Goal: Task Accomplishment & Management: Complete application form

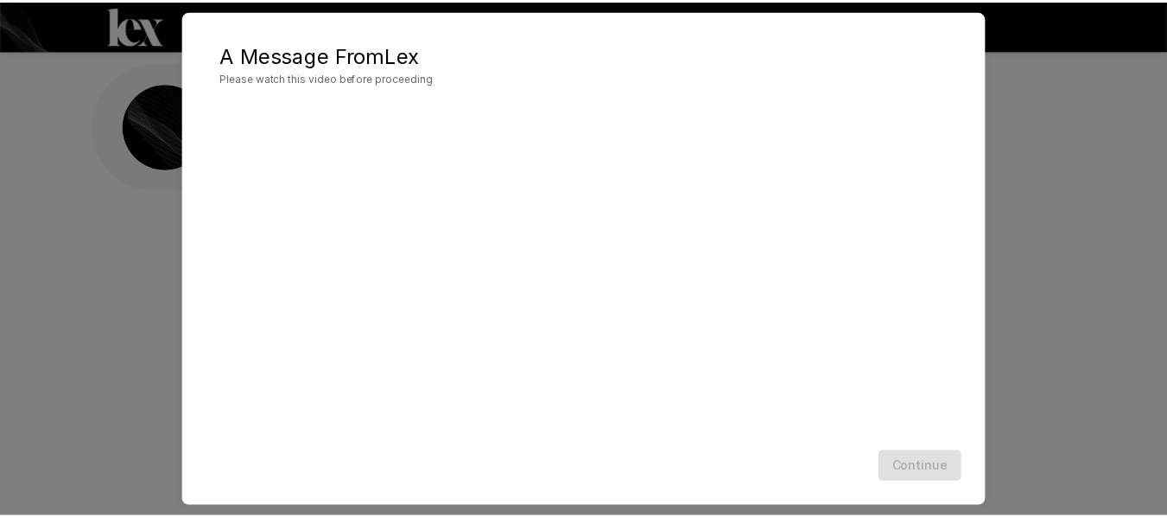
scroll to position [79, 0]
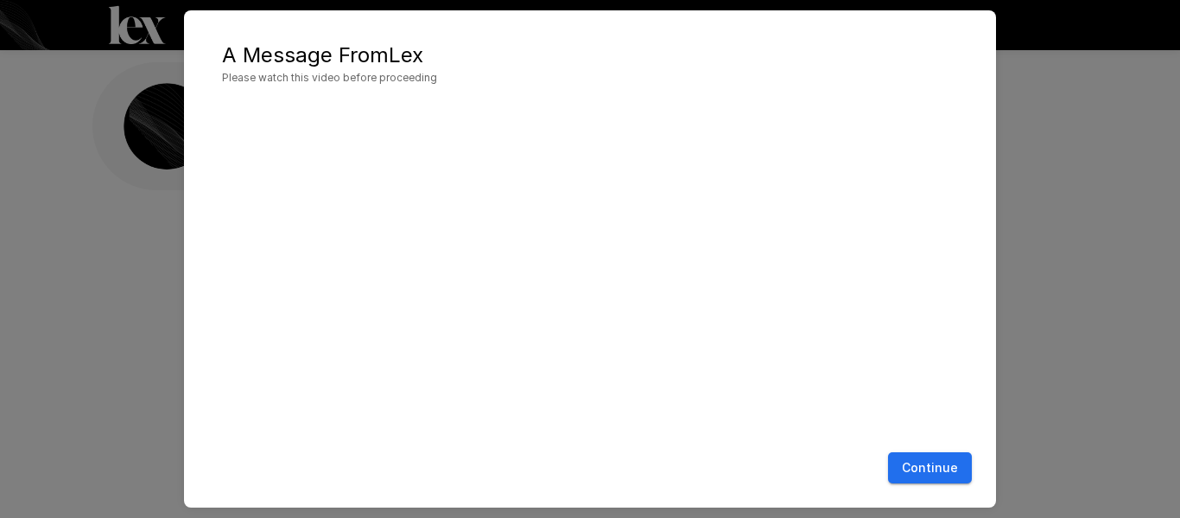
click at [963, 461] on button "Continue" at bounding box center [930, 468] width 84 height 32
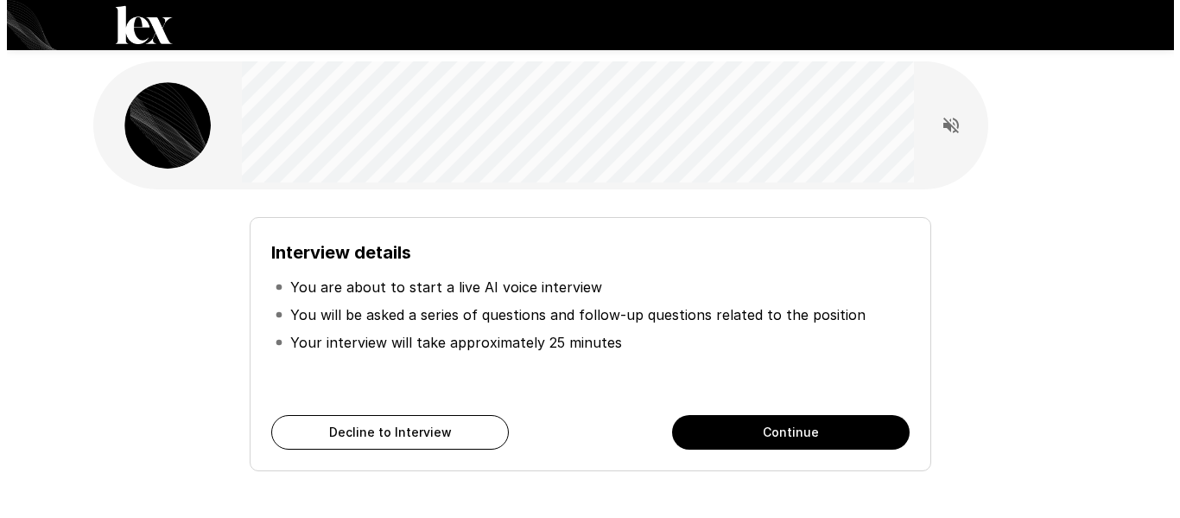
scroll to position [0, 0]
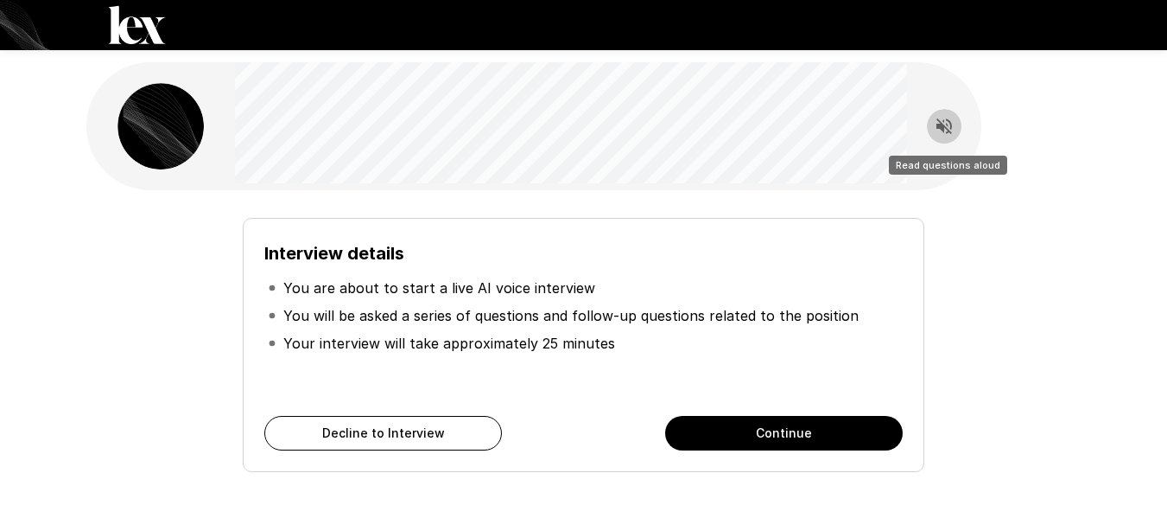
click at [793, 423] on button "Continue" at bounding box center [784, 433] width 238 height 35
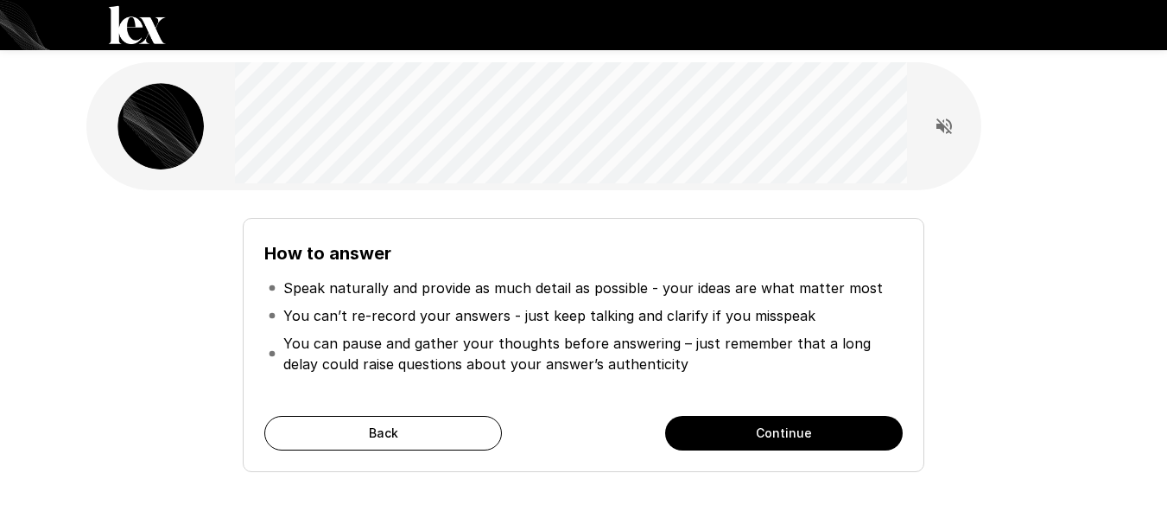
click at [792, 436] on button "Continue" at bounding box center [784, 433] width 238 height 35
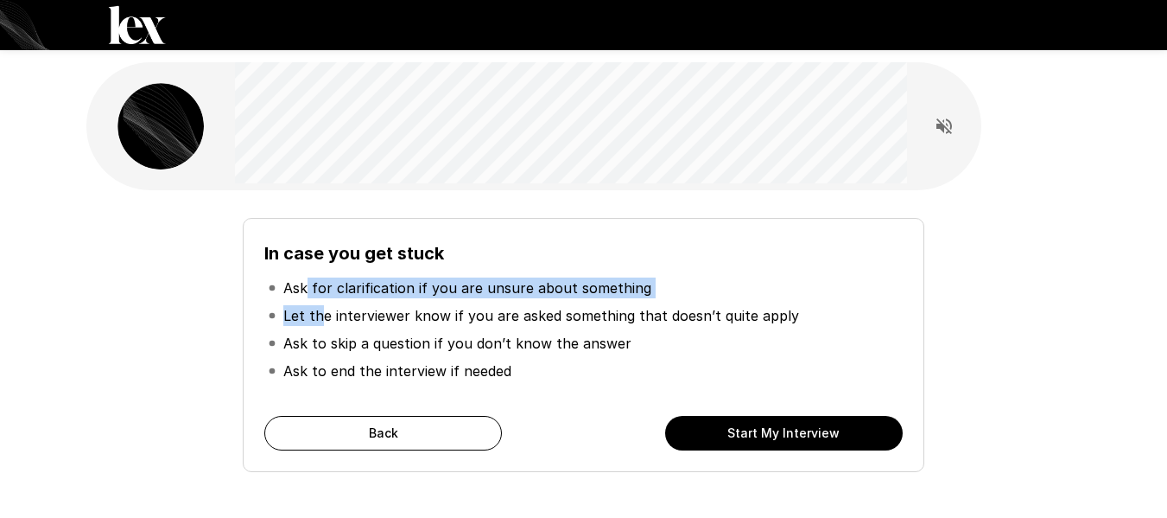
drag, startPoint x: 307, startPoint y: 288, endPoint x: 320, endPoint y: 324, distance: 38.5
click at [320, 324] on ul "Ask for clarification if you are unsure about something Let the interviewer kno…" at bounding box center [583, 329] width 638 height 124
click at [321, 324] on p "Let the interviewer know if you are asked something that doesn’t quite apply" at bounding box center [541, 315] width 516 height 21
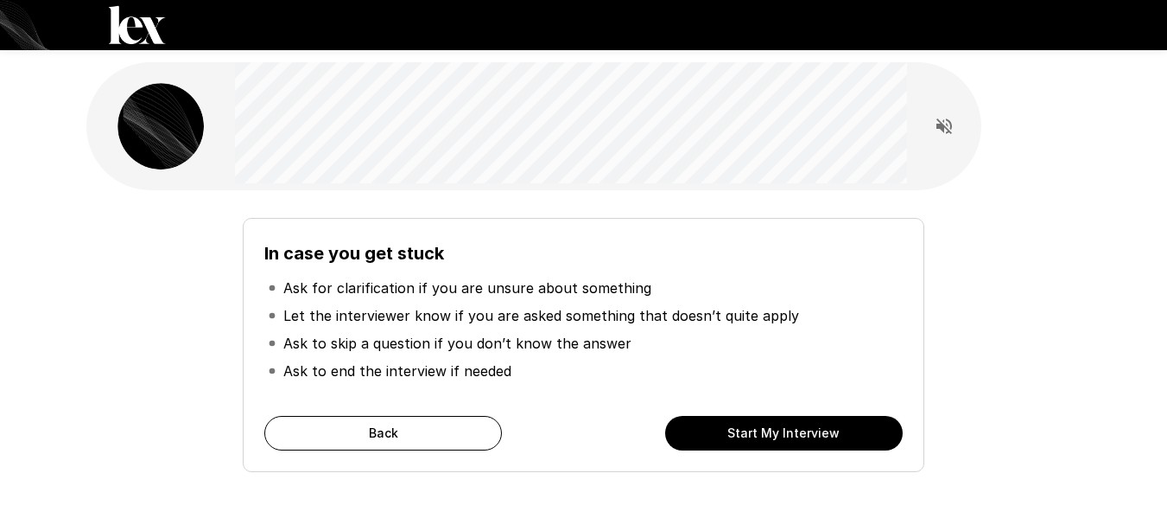
click at [326, 317] on p "Let the interviewer know if you are asked something that doesn’t quite apply" at bounding box center [541, 315] width 516 height 21
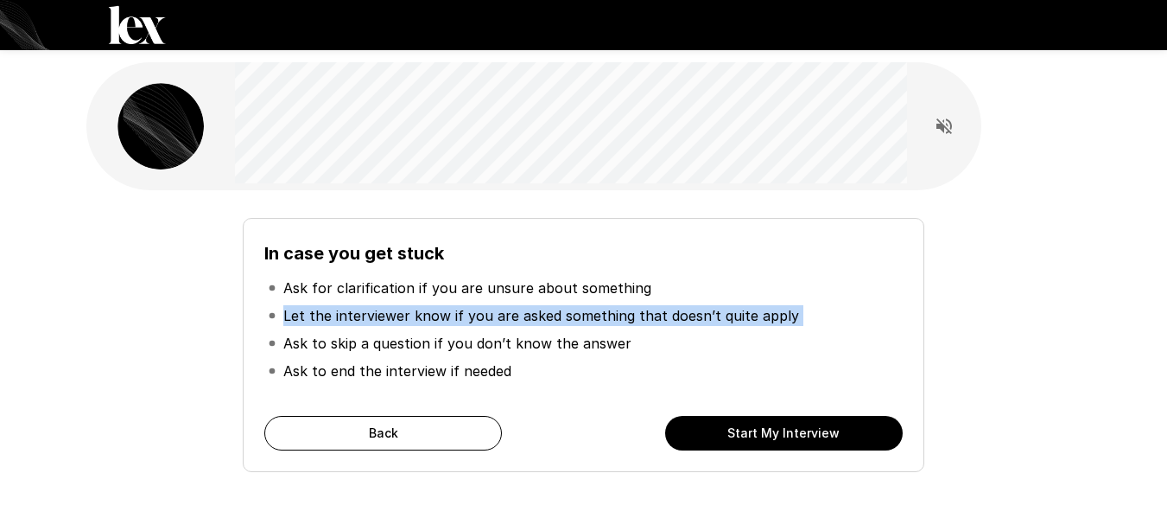
click at [326, 317] on p "Let the interviewer know if you are asked something that doesn’t quite apply" at bounding box center [541, 315] width 516 height 21
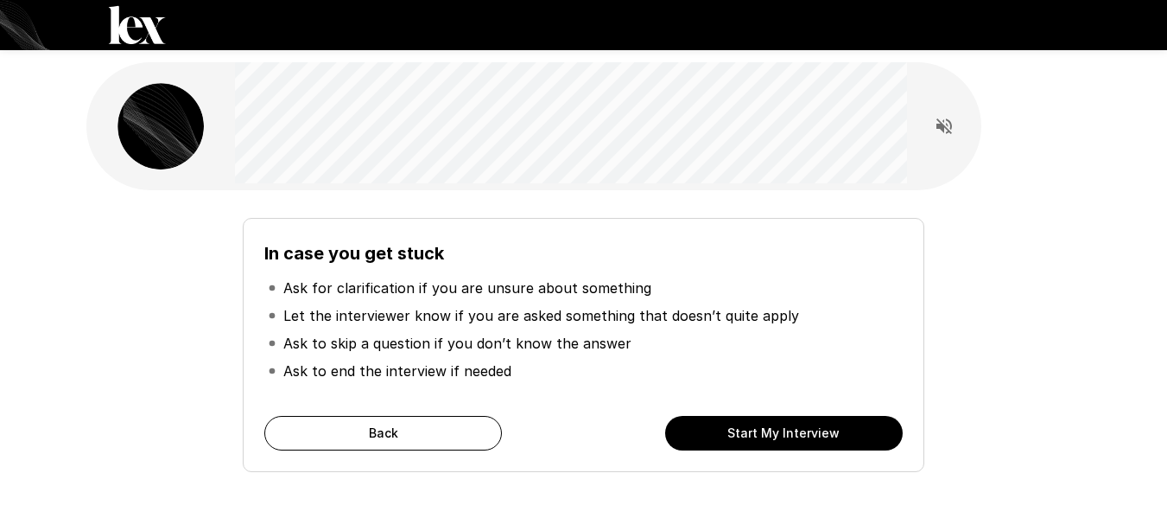
click at [326, 317] on p "Let the interviewer know if you are asked something that doesn’t quite apply" at bounding box center [541, 315] width 516 height 21
click at [344, 376] on p "Ask to end the interview if needed" at bounding box center [397, 370] width 228 height 21
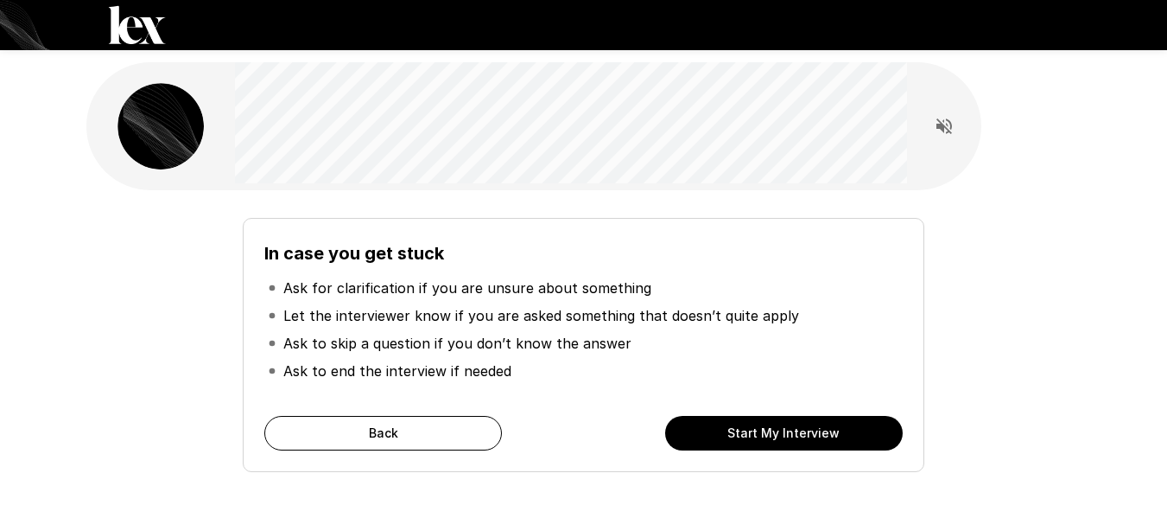
click at [344, 376] on p "Ask to end the interview if needed" at bounding box center [397, 370] width 228 height 21
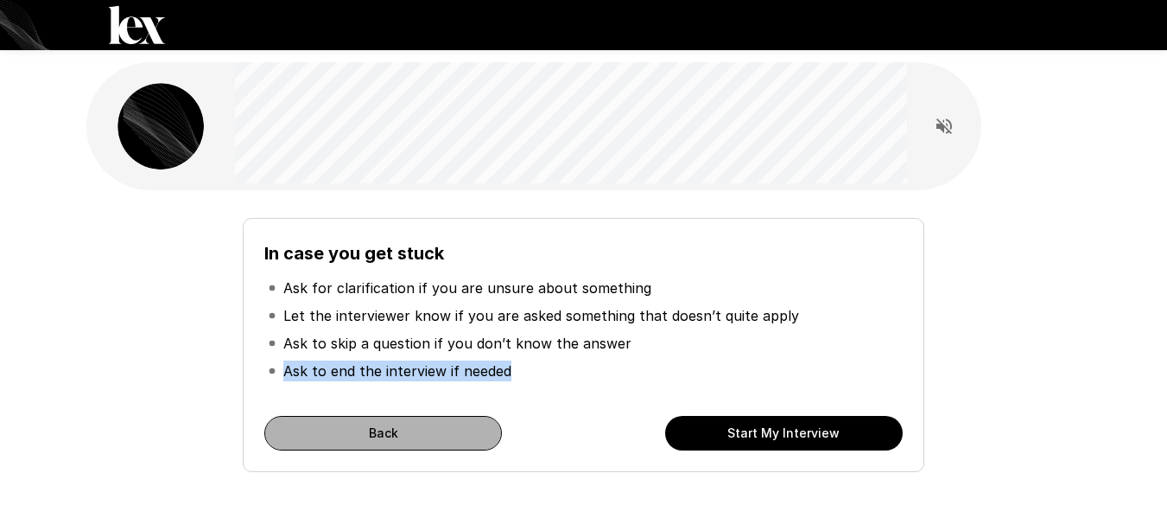
click at [386, 440] on button "Back" at bounding box center [383, 433] width 238 height 35
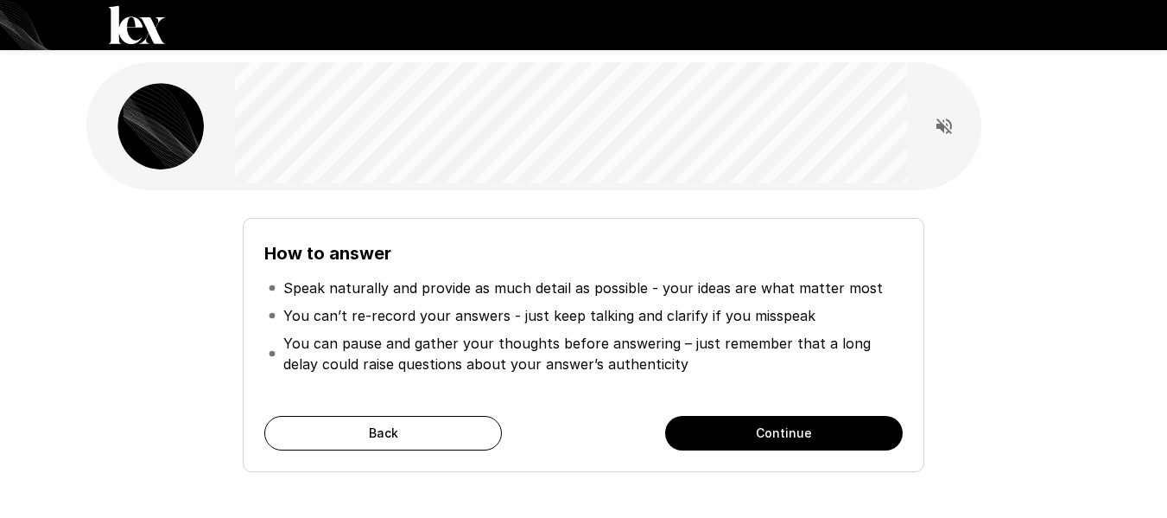
click at [690, 428] on button "Continue" at bounding box center [784, 433] width 238 height 35
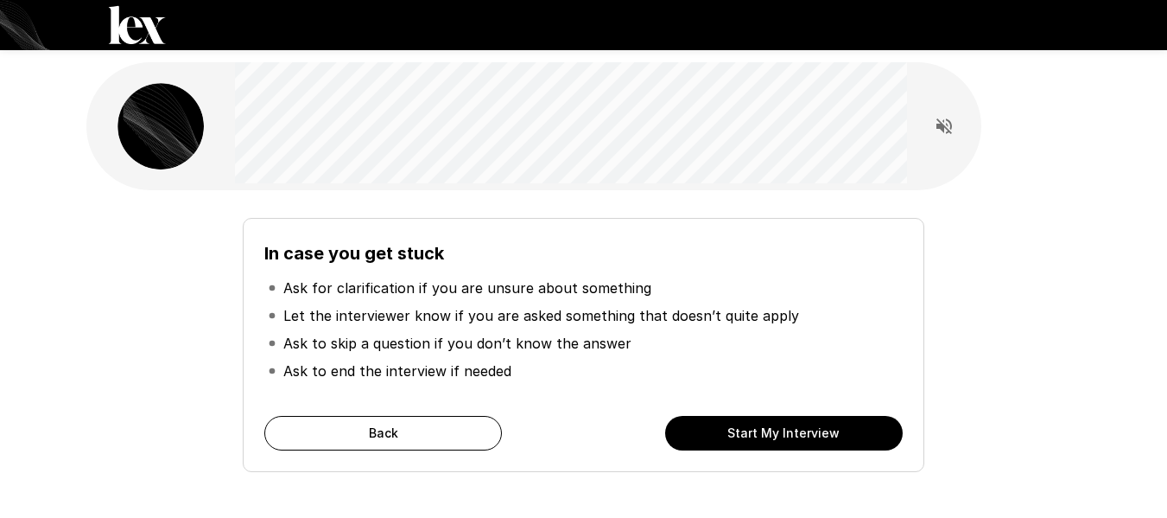
click at [793, 429] on button "Start My Interview" at bounding box center [784, 433] width 238 height 35
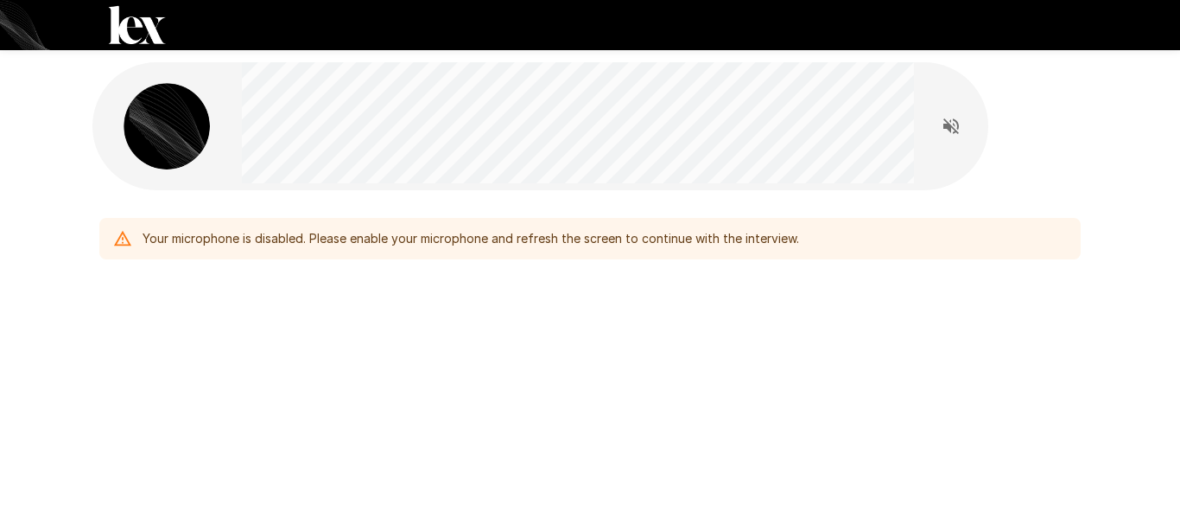
click at [366, 271] on div "Your microphone is disabled. Please enable your microphone and refresh the scre…" at bounding box center [590, 202] width 1037 height 404
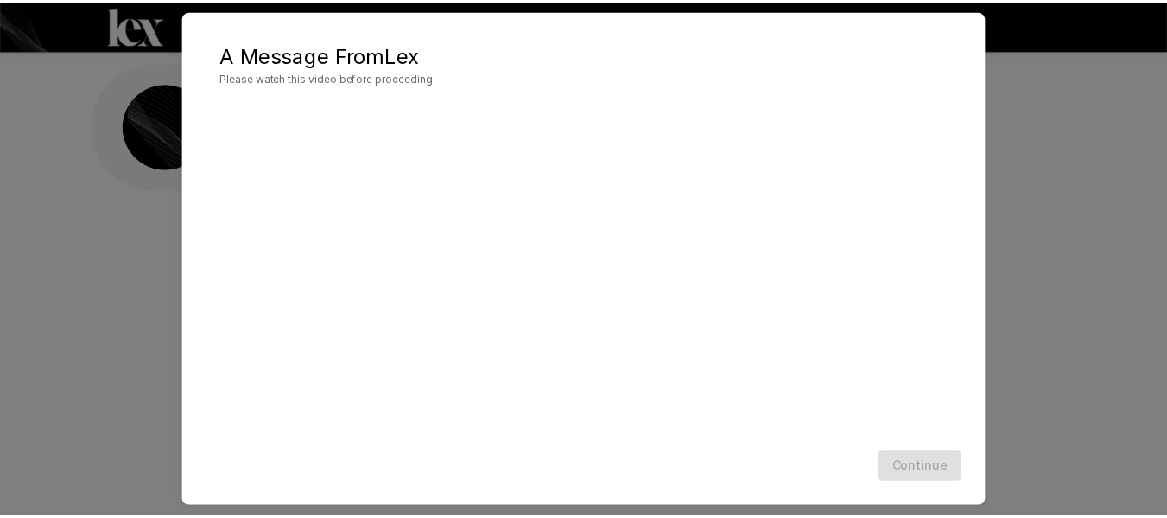
scroll to position [79, 0]
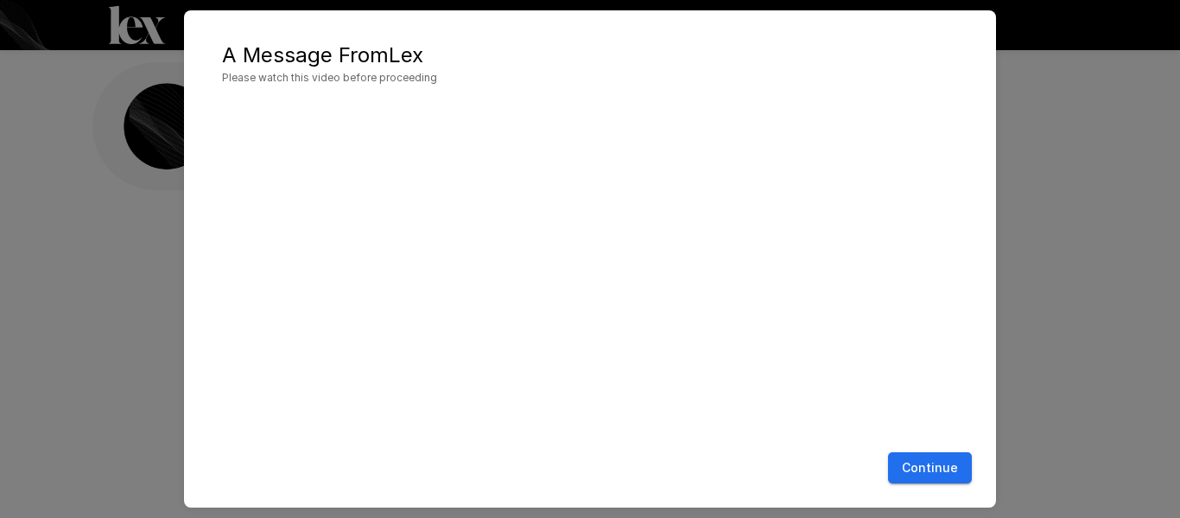
click at [938, 468] on button "Continue" at bounding box center [930, 468] width 84 height 32
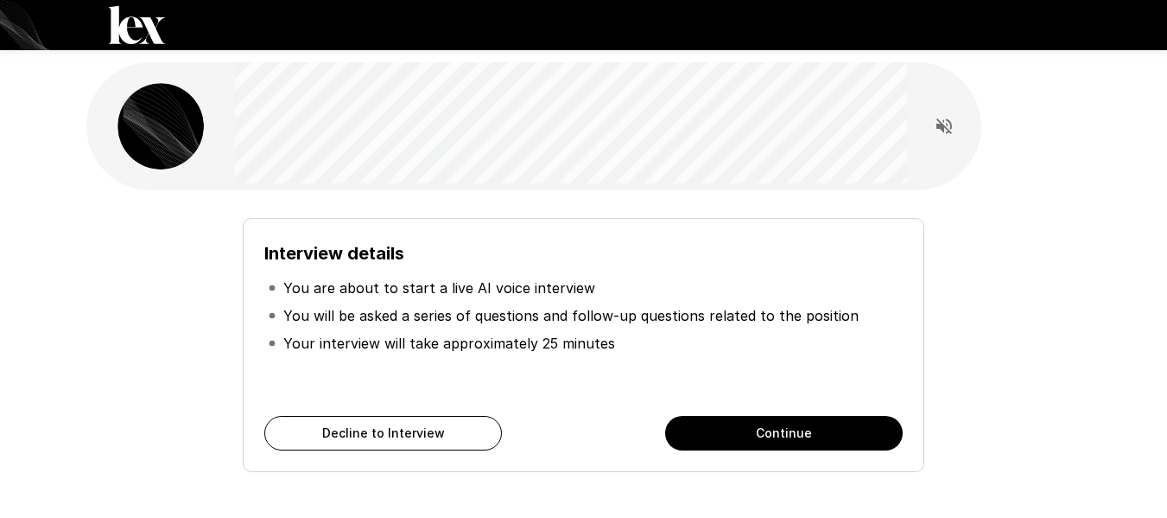
click at [803, 436] on button "Continue" at bounding box center [784, 433] width 238 height 35
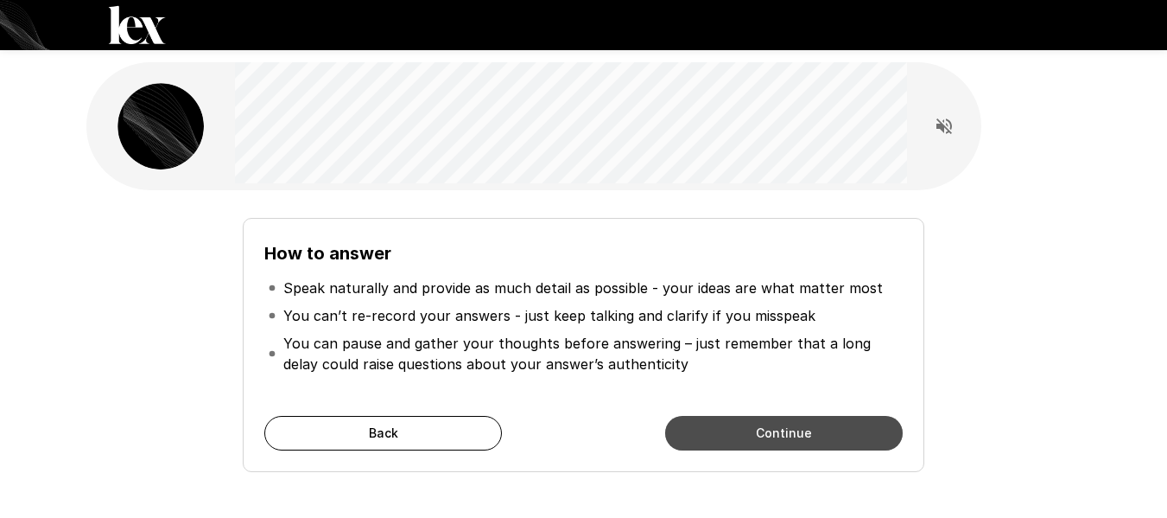
click at [803, 436] on button "Continue" at bounding box center [784, 433] width 238 height 35
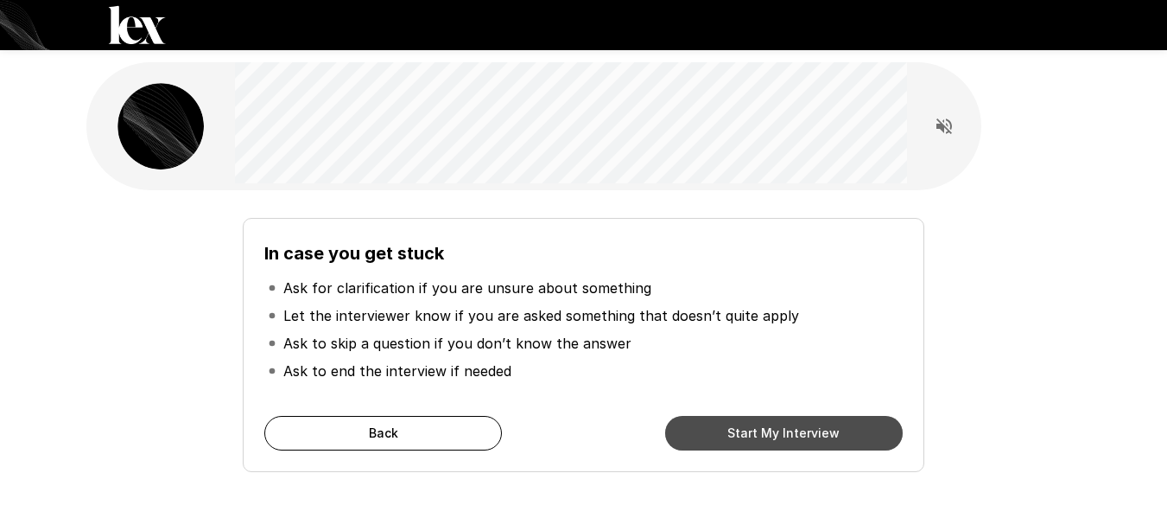
click at [802, 436] on button "Start My Interview" at bounding box center [784, 433] width 238 height 35
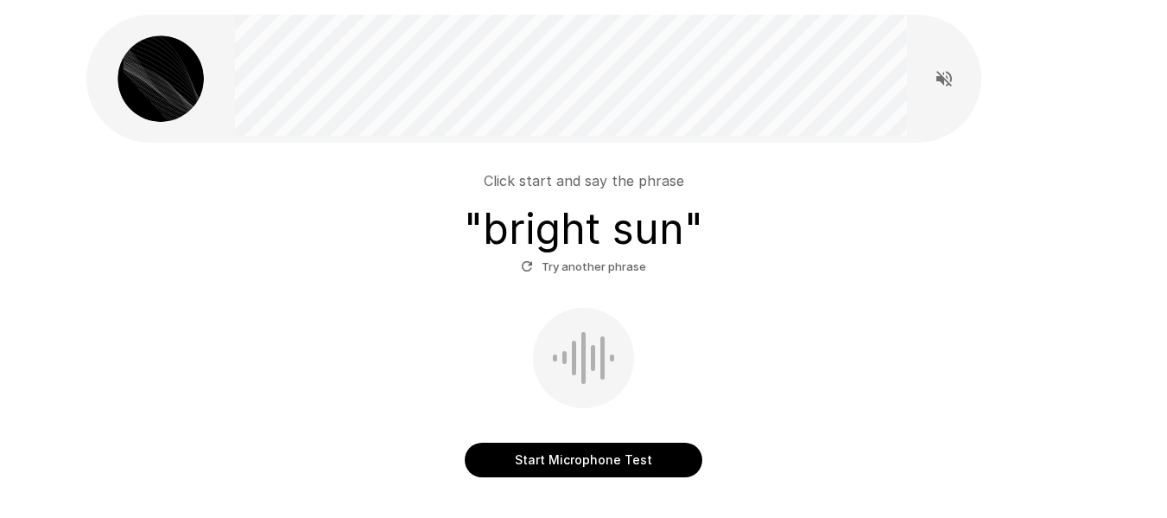
scroll to position [86, 0]
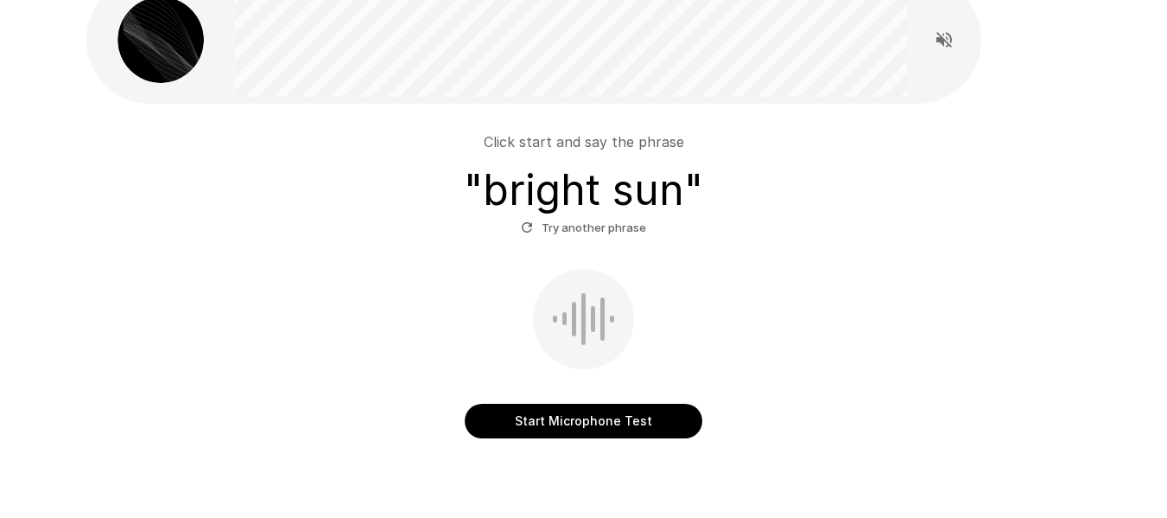
click at [581, 419] on button "Start Microphone Test" at bounding box center [584, 421] width 238 height 35
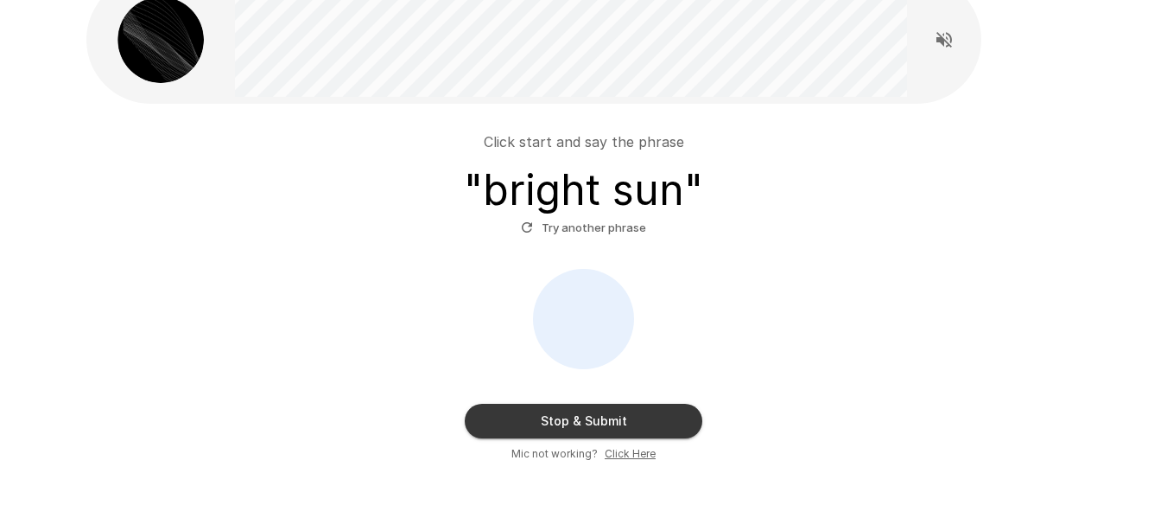
click at [582, 419] on button "Stop & Submit" at bounding box center [584, 421] width 238 height 35
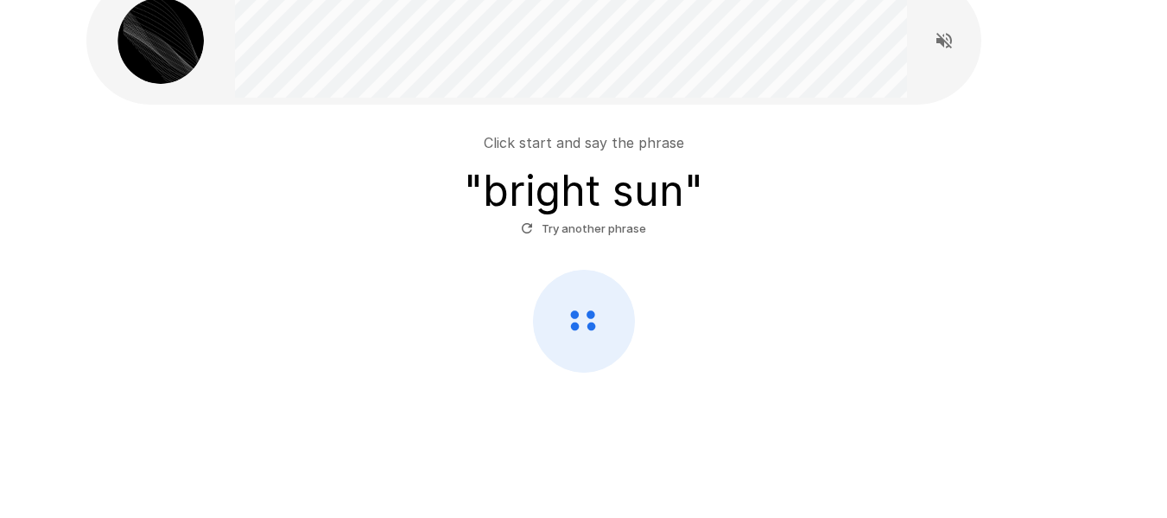
scroll to position [86, 0]
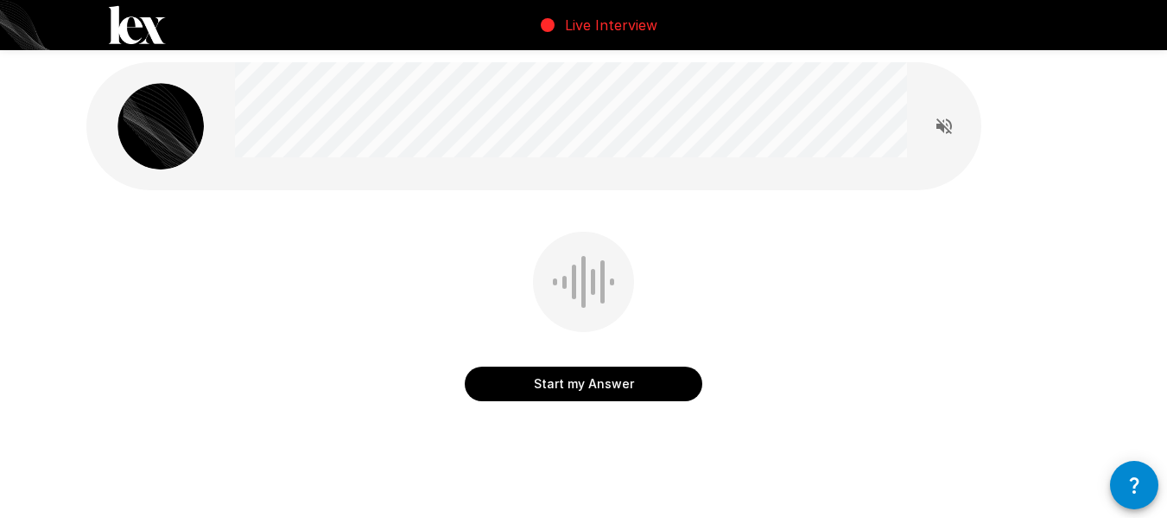
click at [1130, 492] on icon "button" at bounding box center [1134, 484] width 21 height 21
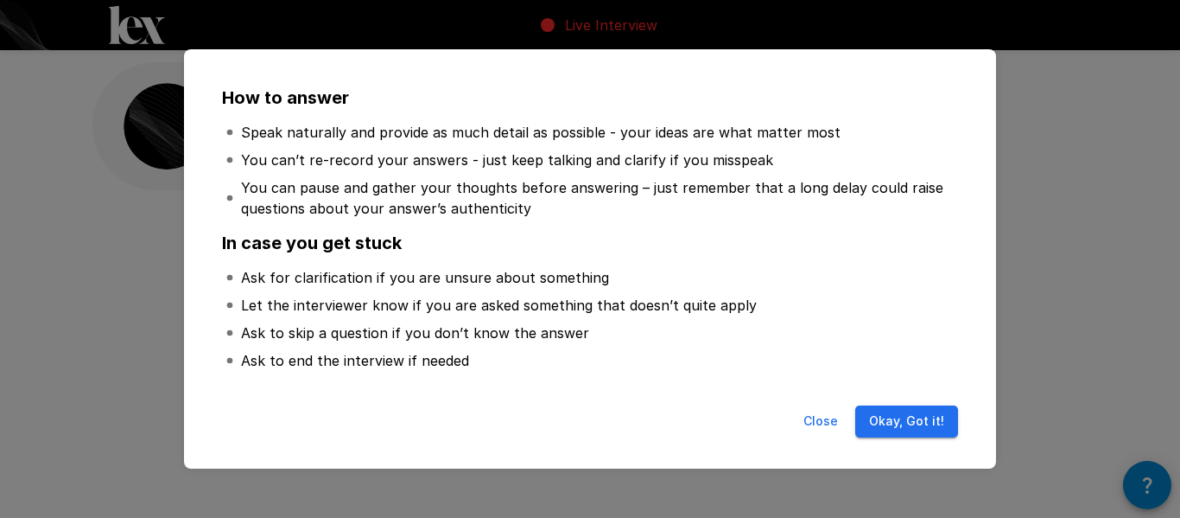
click at [887, 416] on button "Okay, Got it!" at bounding box center [906, 421] width 103 height 32
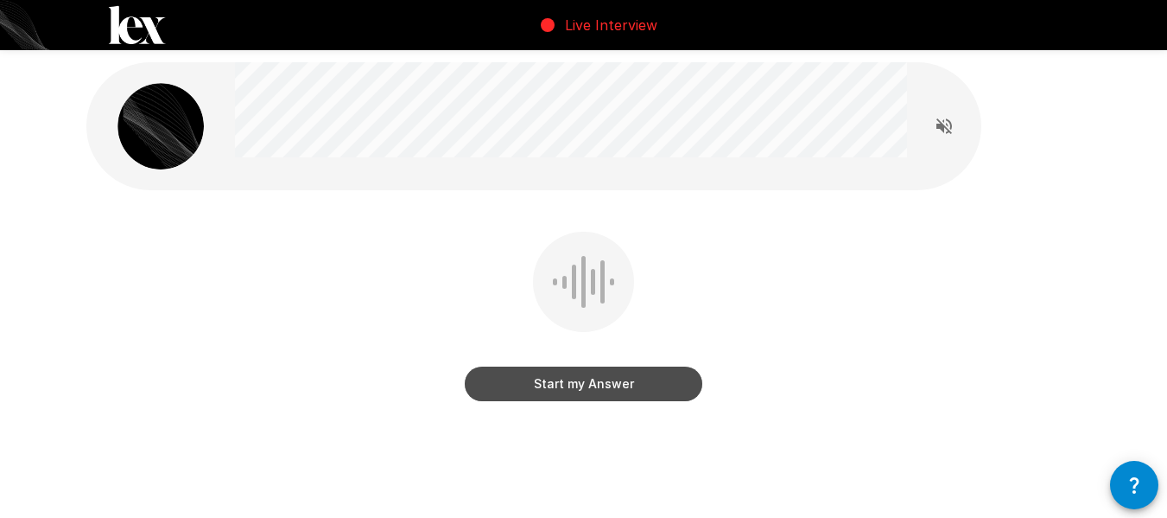
click at [601, 382] on button "Start my Answer" at bounding box center [584, 383] width 238 height 35
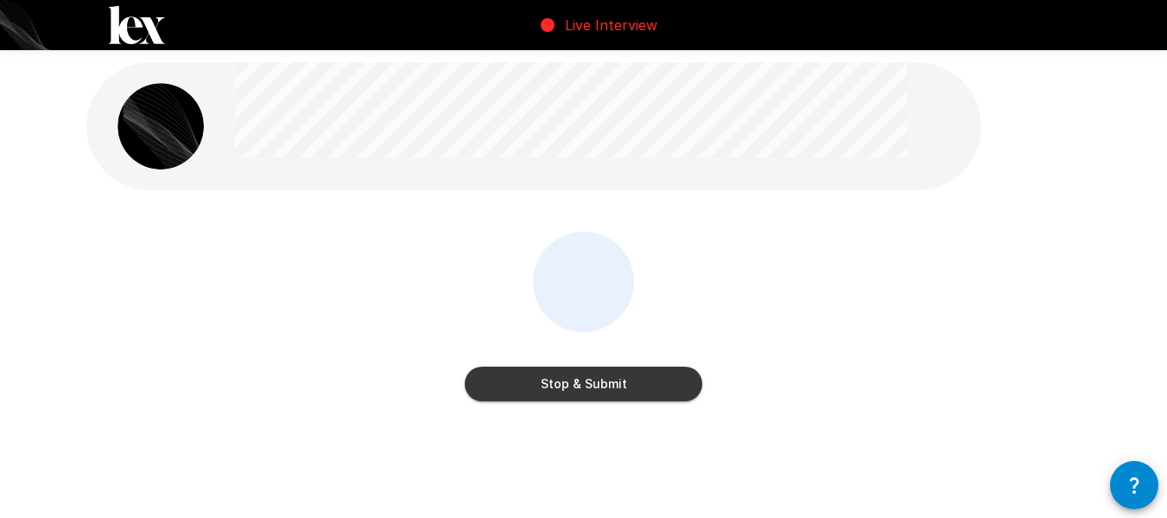
click at [628, 386] on button "Stop & Submit" at bounding box center [584, 383] width 238 height 35
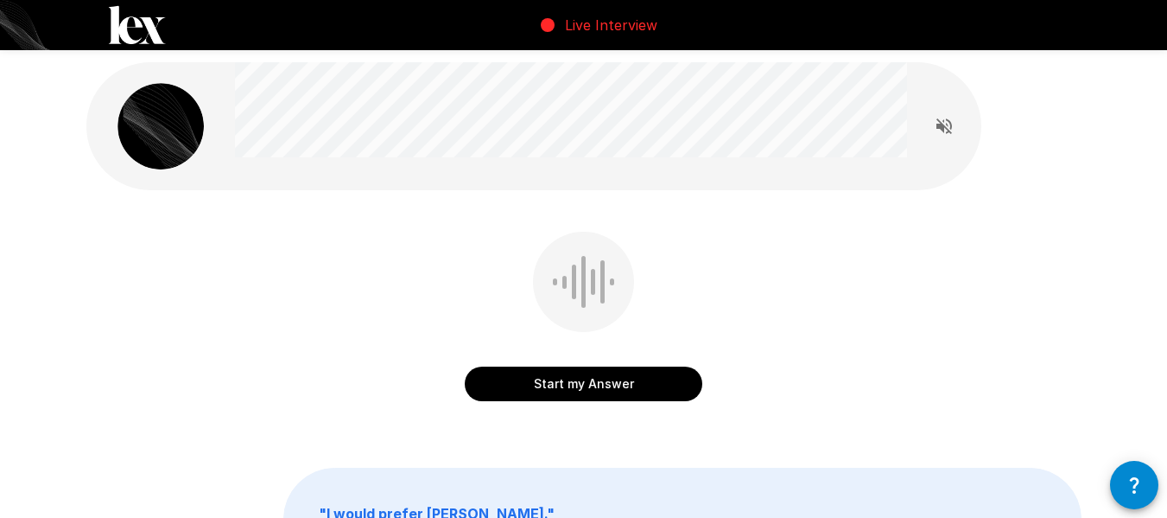
click at [601, 385] on button "Start my Answer" at bounding box center [584, 383] width 238 height 35
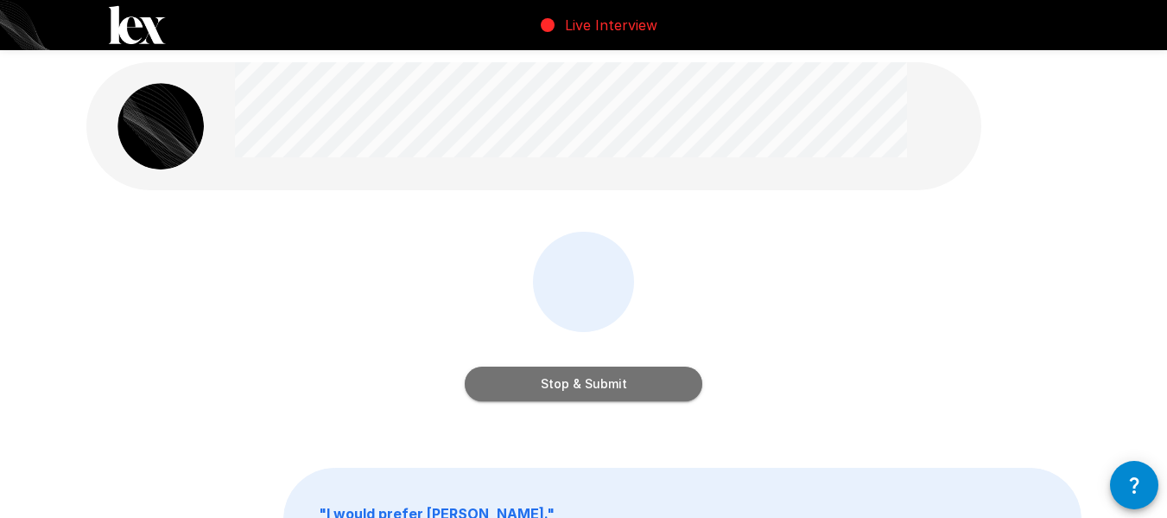
click at [601, 384] on button "Stop & Submit" at bounding box center [584, 383] width 238 height 35
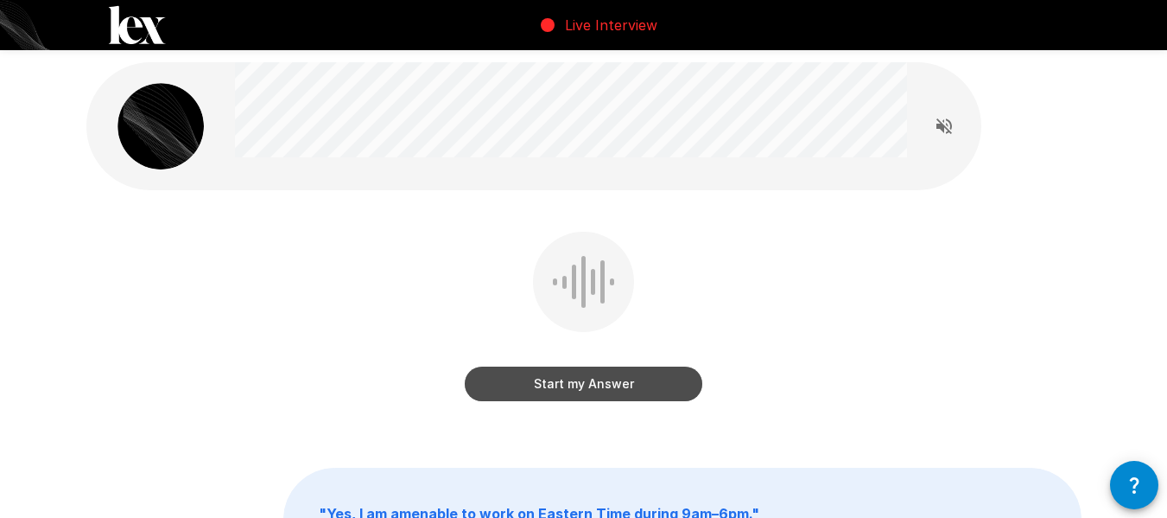
click at [583, 380] on button "Start my Answer" at bounding box center [584, 383] width 238 height 35
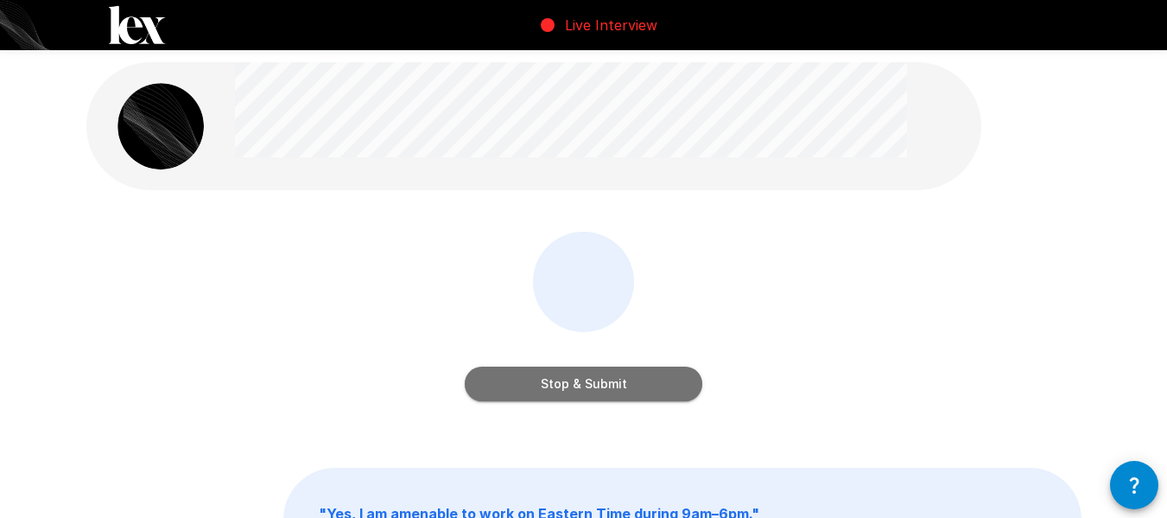
click at [625, 380] on button "Stop & Submit" at bounding box center [584, 383] width 238 height 35
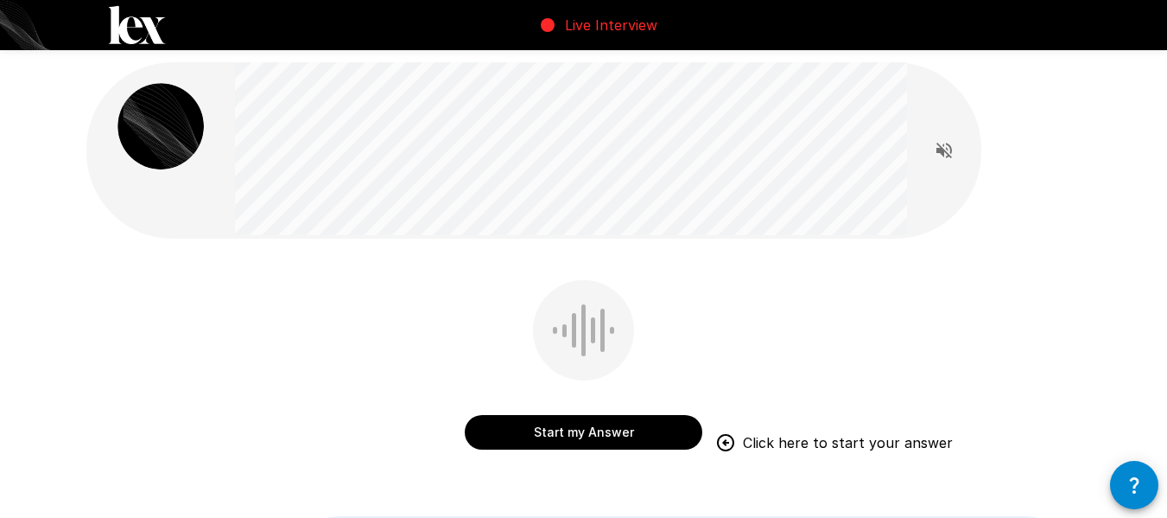
click at [529, 429] on button "Start my Answer" at bounding box center [584, 432] width 238 height 35
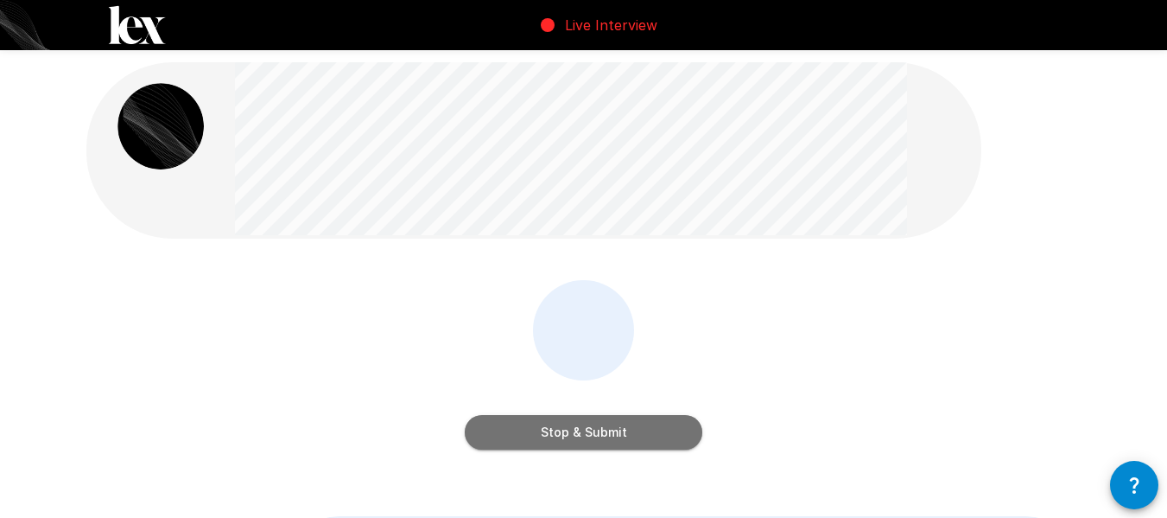
click at [630, 429] on button "Stop & Submit" at bounding box center [584, 432] width 238 height 35
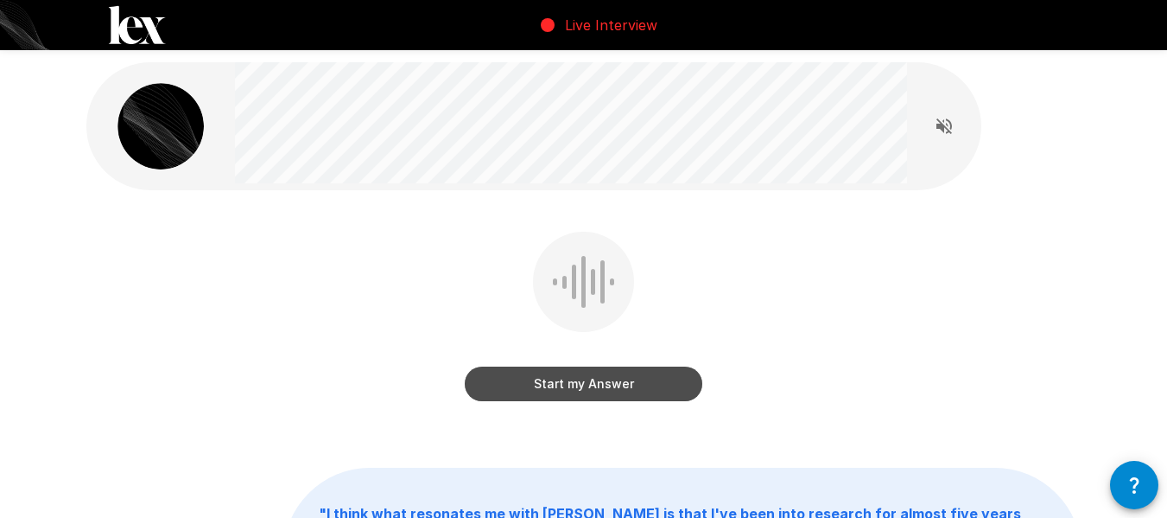
click at [532, 391] on button "Start my Answer" at bounding box center [584, 383] width 238 height 35
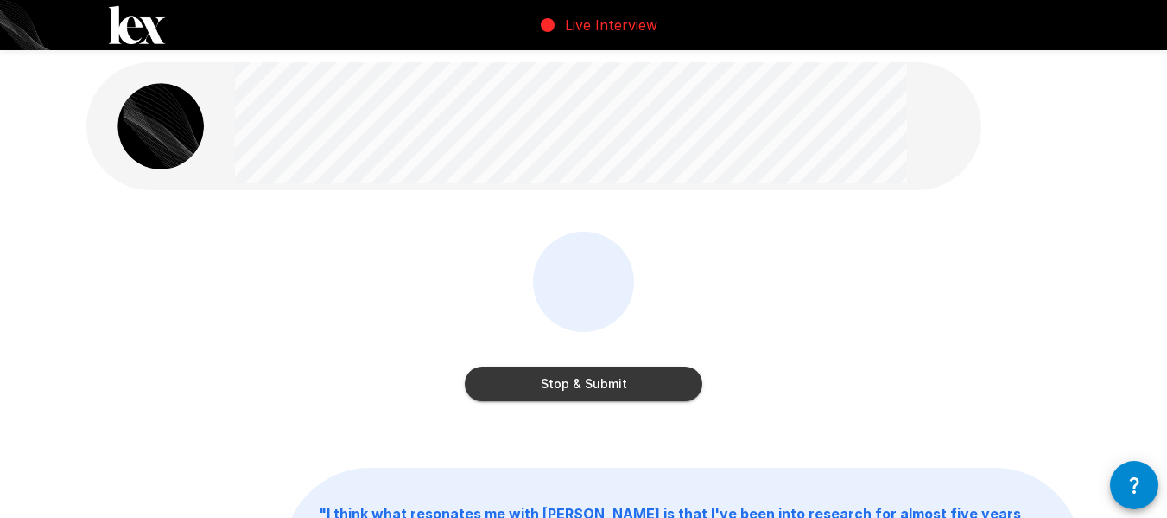
click at [520, 391] on button "Stop & Submit" at bounding box center [584, 383] width 238 height 35
